Goal: Transaction & Acquisition: Purchase product/service

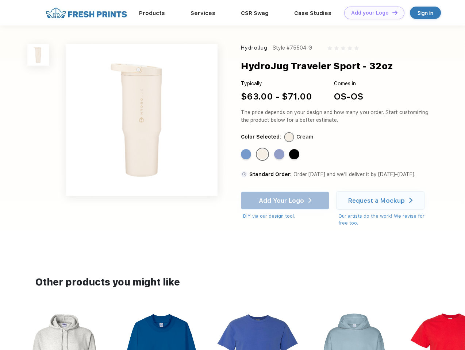
click at [371, 13] on link "Add your Logo Design Tool" at bounding box center [374, 13] width 60 height 13
click at [0, 0] on div "Design Tool" at bounding box center [0, 0] width 0 height 0
click at [391, 12] on link "Add your Logo Design Tool" at bounding box center [374, 13] width 60 height 13
click at [38, 55] on img at bounding box center [38, 55] width 22 height 22
click at [247, 155] on div "Standard Color" at bounding box center [246, 154] width 10 height 10
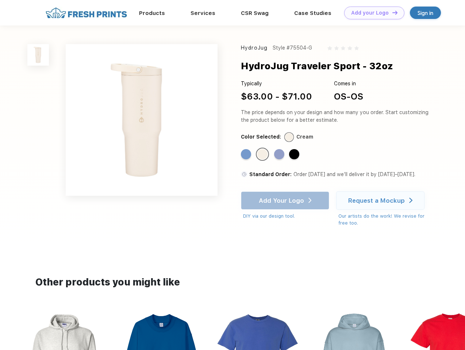
click at [263, 155] on div "Standard Color" at bounding box center [262, 154] width 10 height 10
click at [280, 155] on div "Standard Color" at bounding box center [279, 154] width 10 height 10
click at [295, 155] on div "Standard Color" at bounding box center [294, 154] width 10 height 10
click at [286, 201] on div "Add Your Logo DIY via our design tool. Ah shoot! This product isn't up in our d…" at bounding box center [285, 205] width 88 height 28
click at [381, 201] on div "Request a Mockup" at bounding box center [376, 200] width 57 height 7
